Goal: Transaction & Acquisition: Download file/media

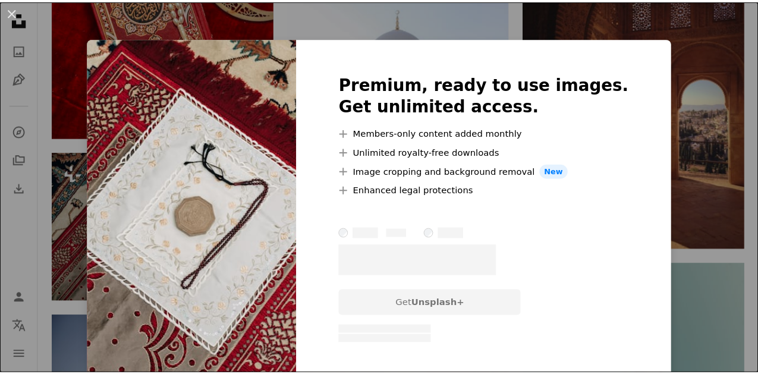
scroll to position [2240, 0]
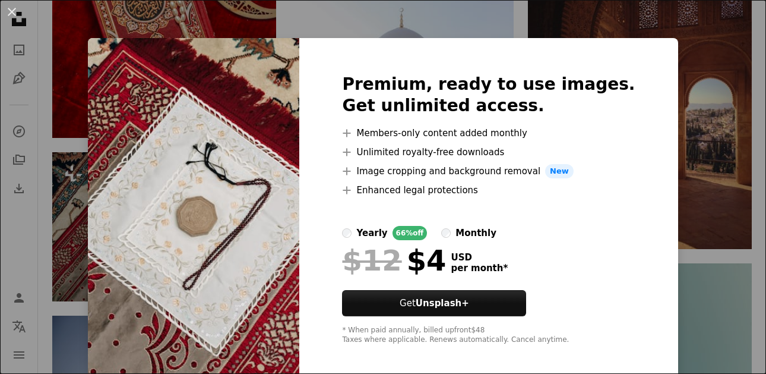
click at [665, 116] on div "An X shape Premium, ready to use images. Get unlimited access. A plus sign Memb…" at bounding box center [383, 187] width 766 height 374
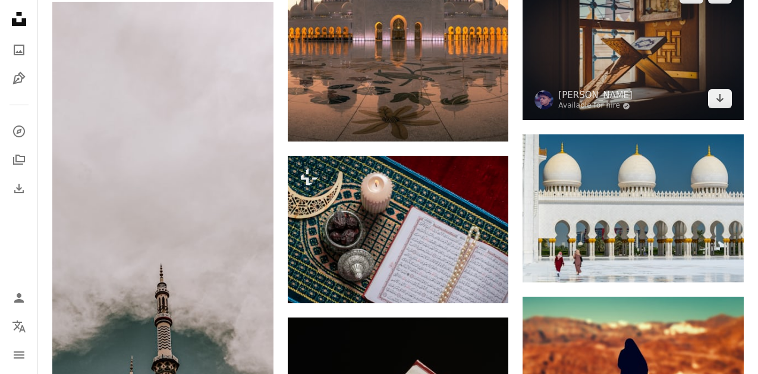
scroll to position [3547, 0]
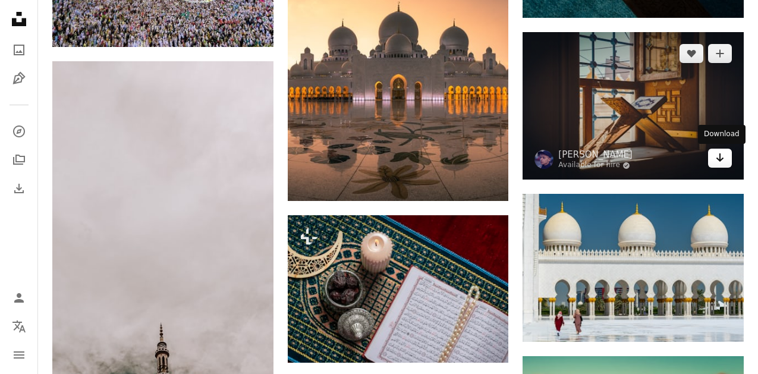
click at [727, 162] on link "Arrow pointing down" at bounding box center [720, 158] width 24 height 19
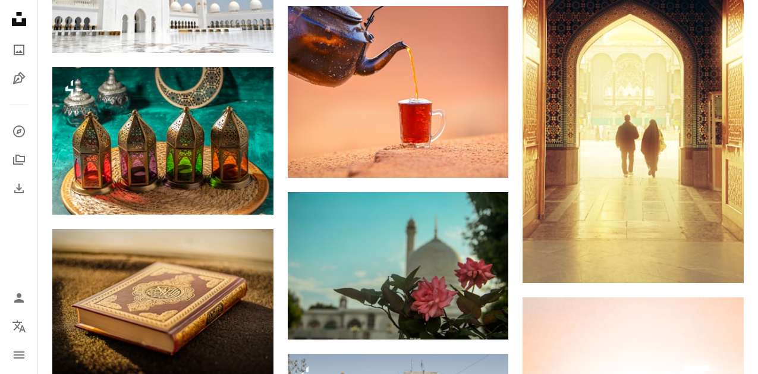
scroll to position [7171, 0]
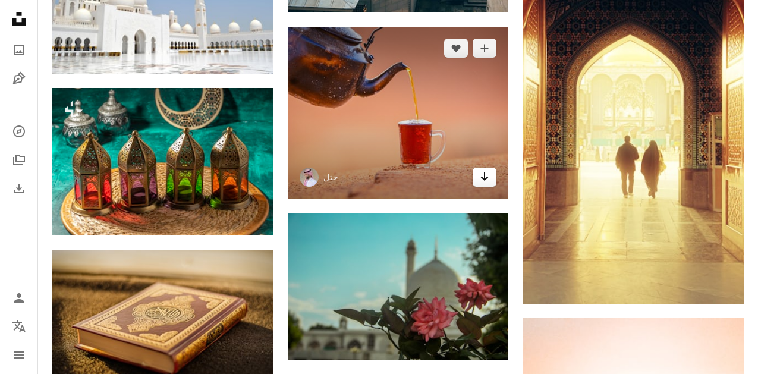
click at [487, 179] on icon "Download" at bounding box center [485, 176] width 8 height 8
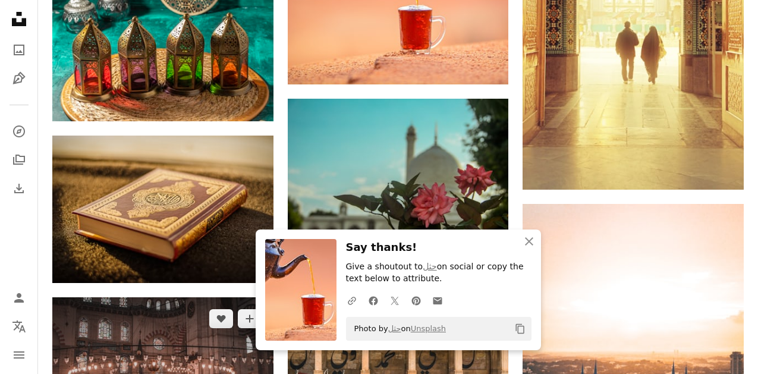
scroll to position [7290, 0]
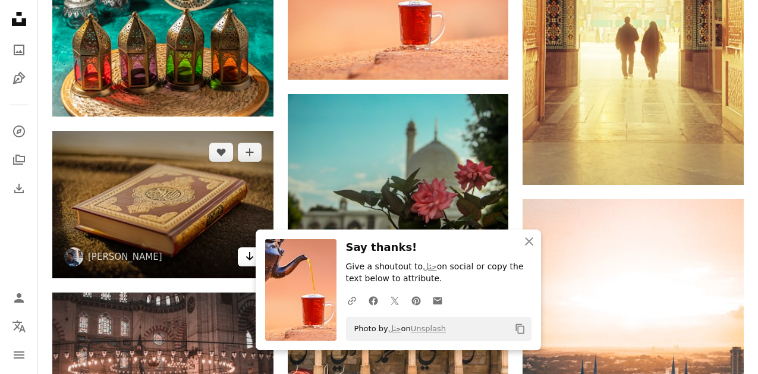
click at [242, 260] on link "Arrow pointing down" at bounding box center [250, 256] width 24 height 19
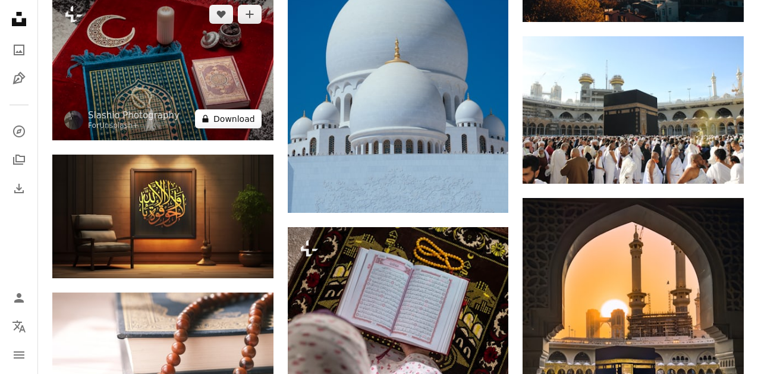
scroll to position [9310, 0]
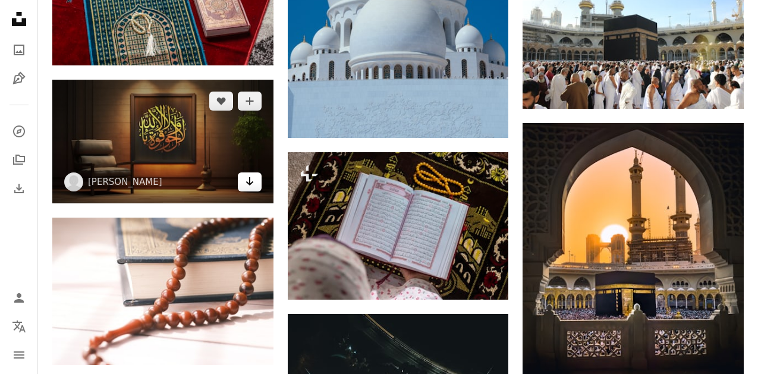
click at [245, 179] on icon "Arrow pointing down" at bounding box center [250, 181] width 10 height 14
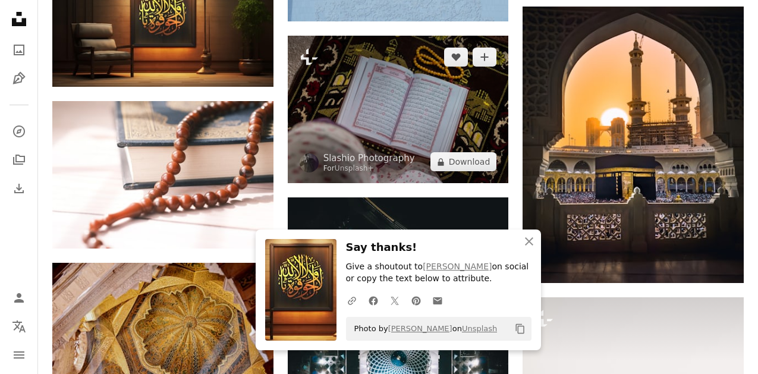
scroll to position [9429, 0]
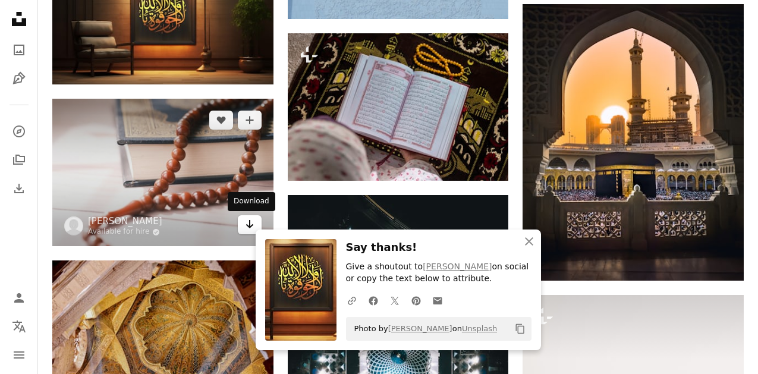
click at [245, 219] on icon "Arrow pointing down" at bounding box center [250, 224] width 10 height 14
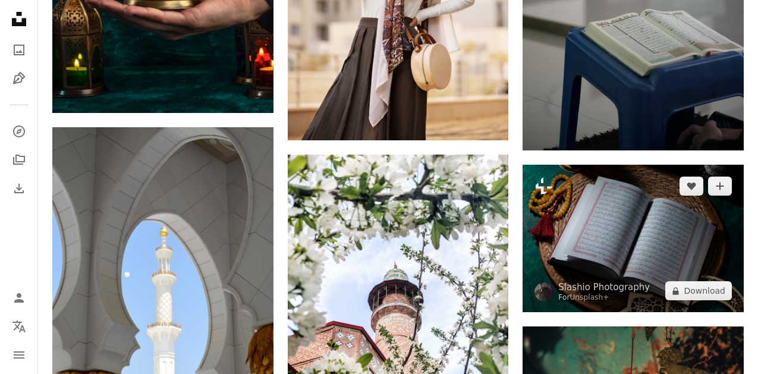
scroll to position [12697, 0]
